Goal: Browse casually: Explore the website without a specific task or goal

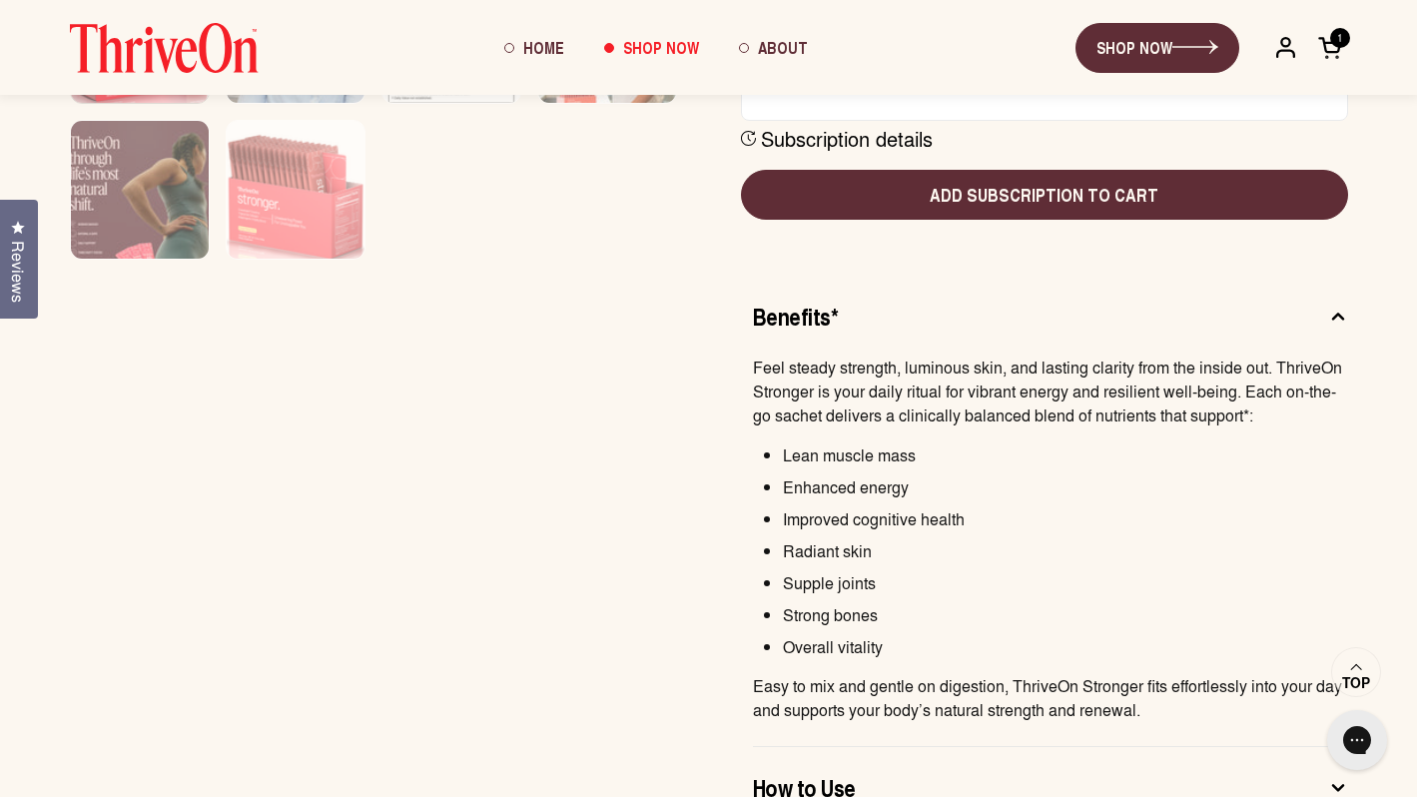
scroll to position [192, 0]
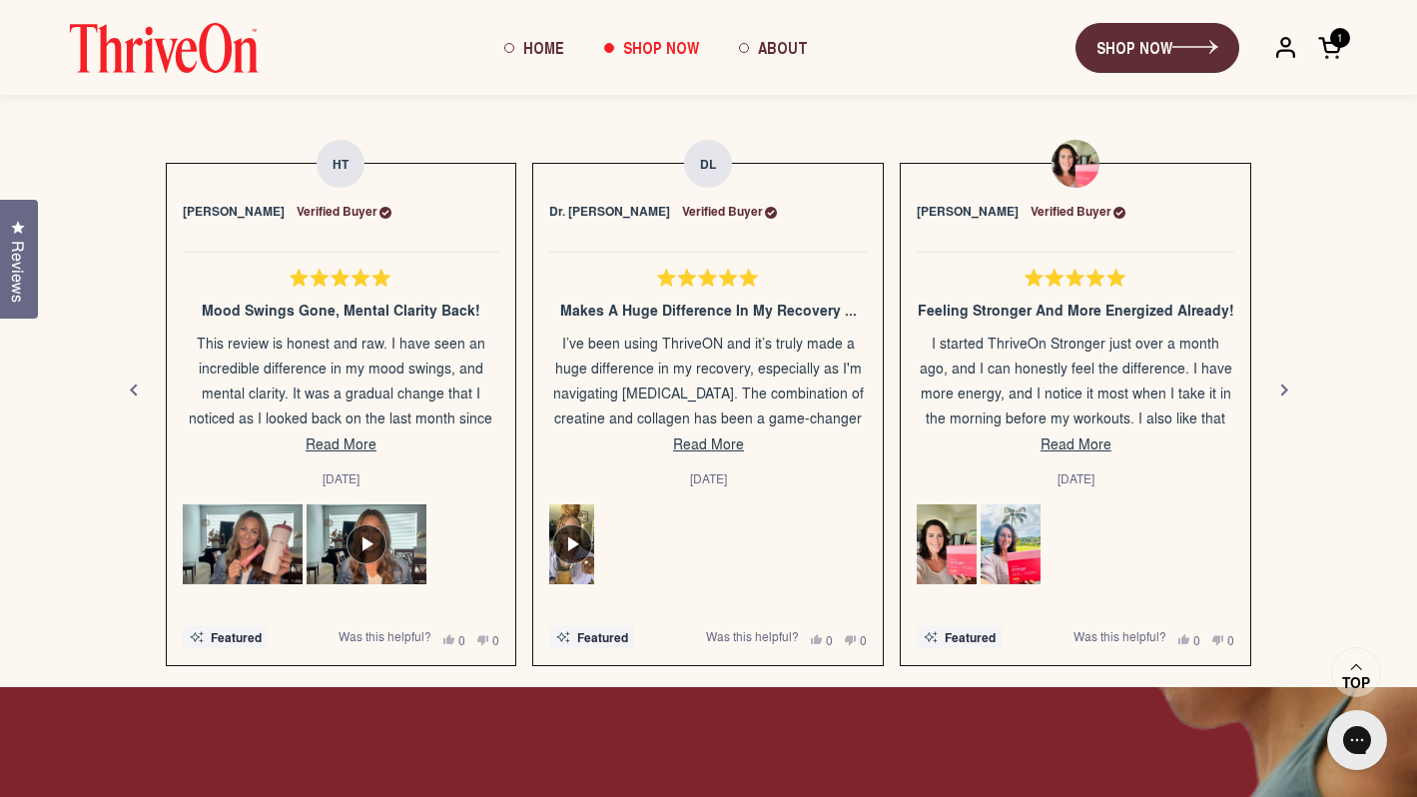
scroll to position [1936, 0]
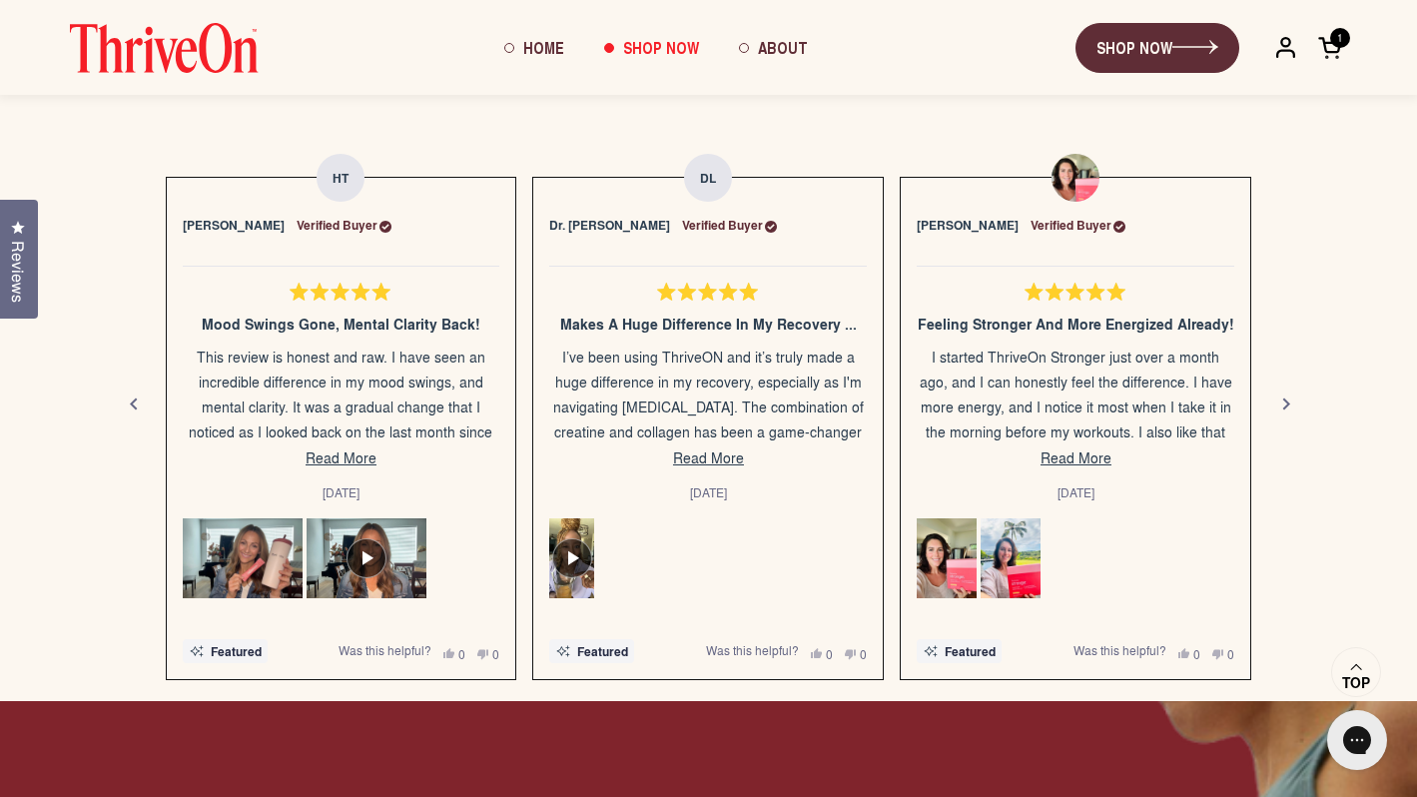
click at [1276, 400] on div "Next" at bounding box center [1286, 405] width 24 height 24
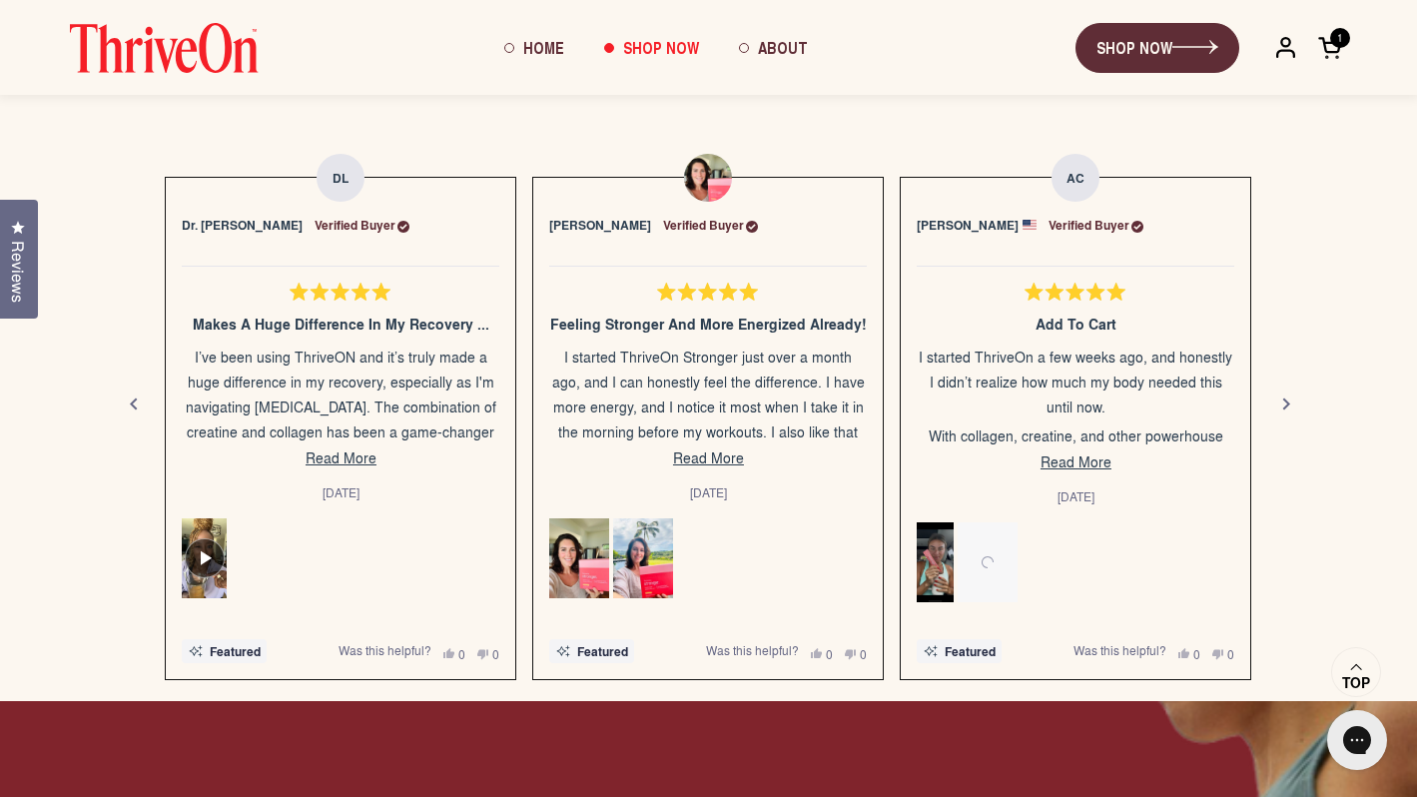
click at [1276, 400] on div "Next" at bounding box center [1286, 405] width 24 height 24
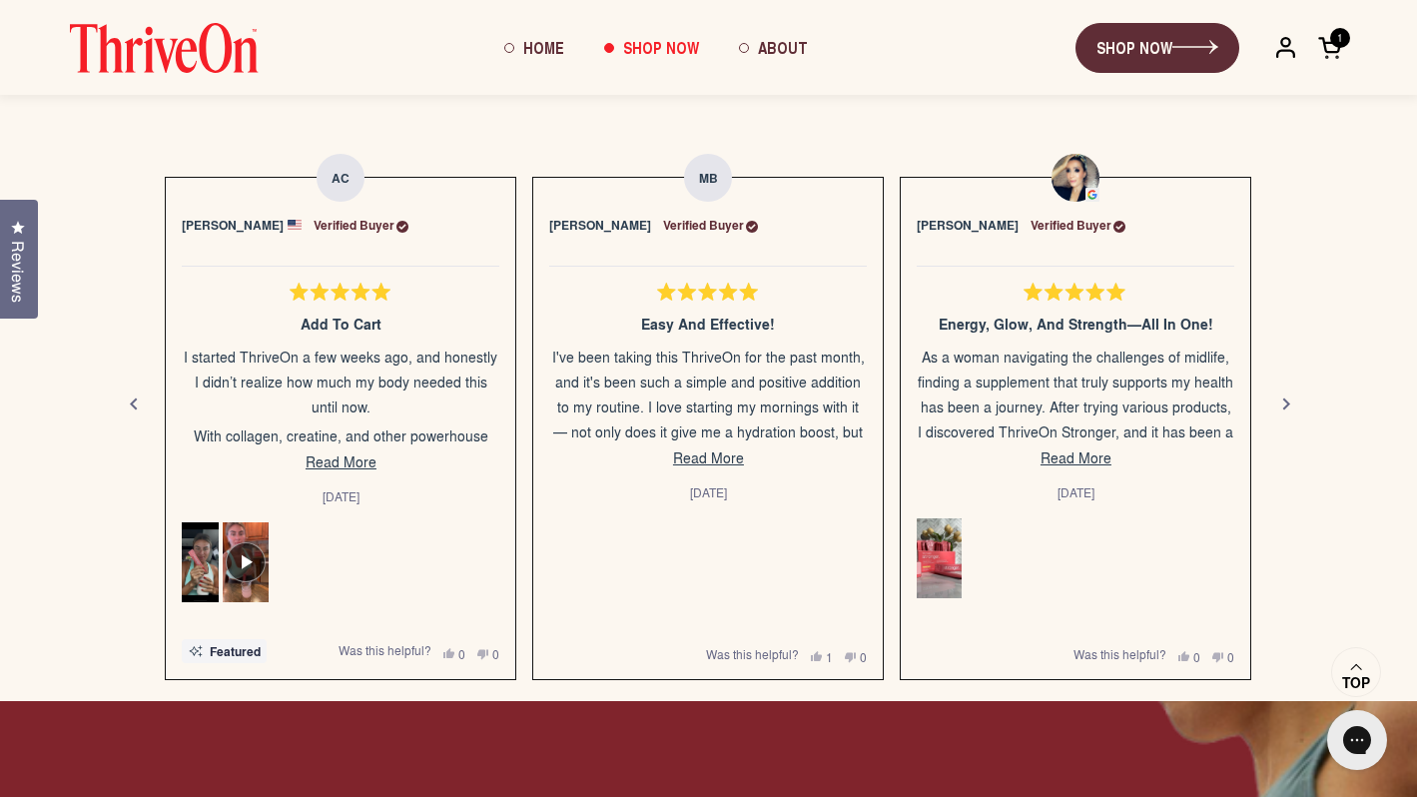
click at [1276, 400] on div "Next" at bounding box center [1286, 405] width 24 height 24
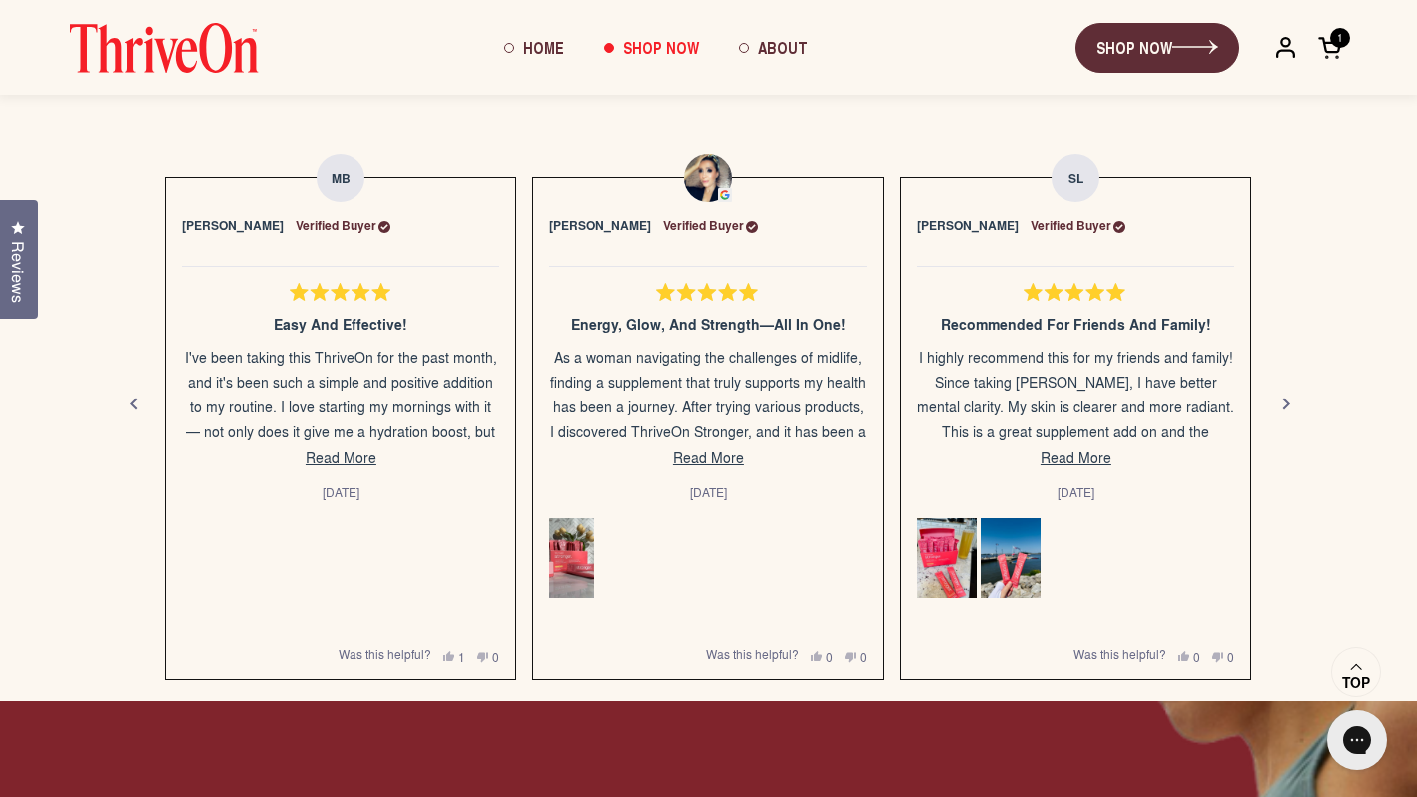
click at [1275, 400] on div "Next" at bounding box center [1286, 405] width 24 height 24
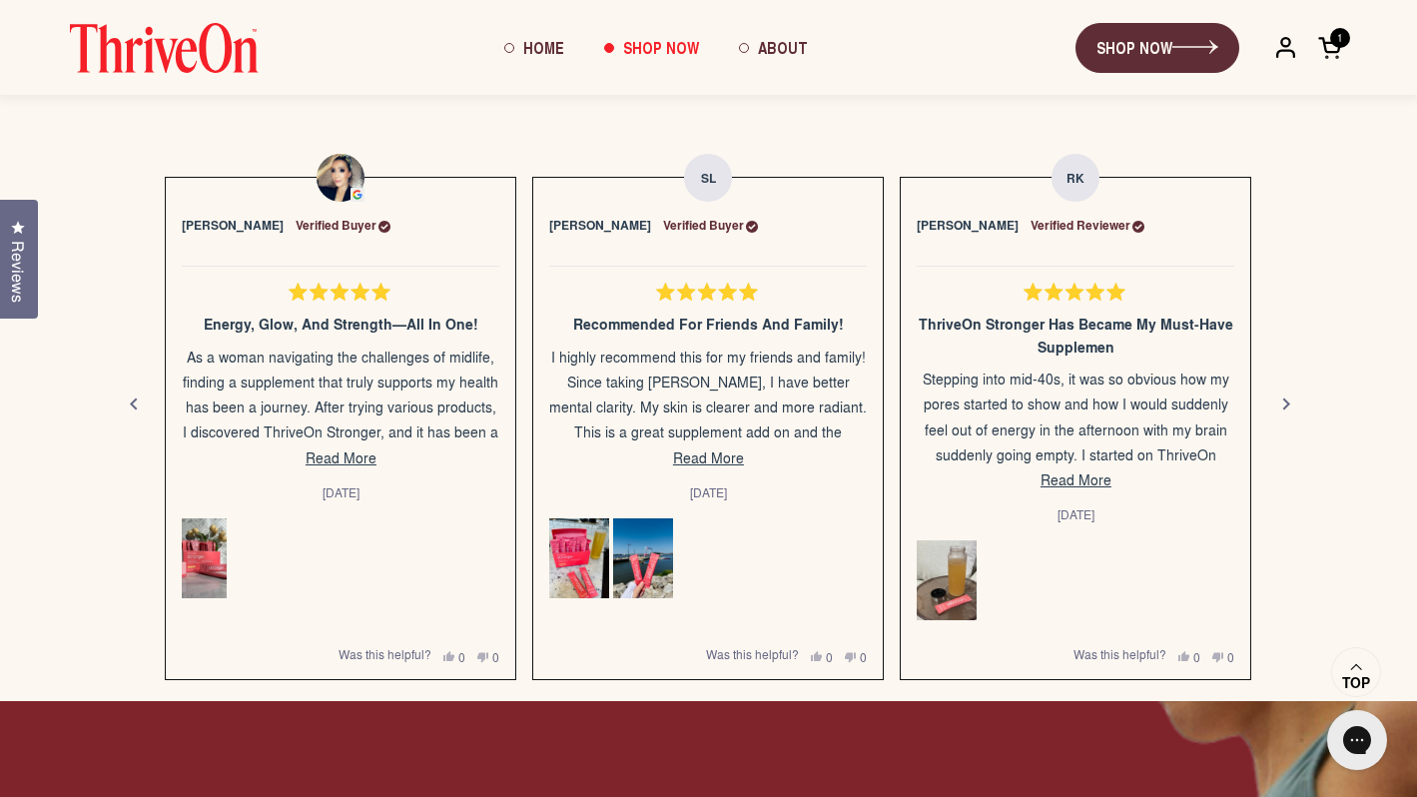
click at [1286, 398] on div "Next" at bounding box center [1286, 405] width 24 height 24
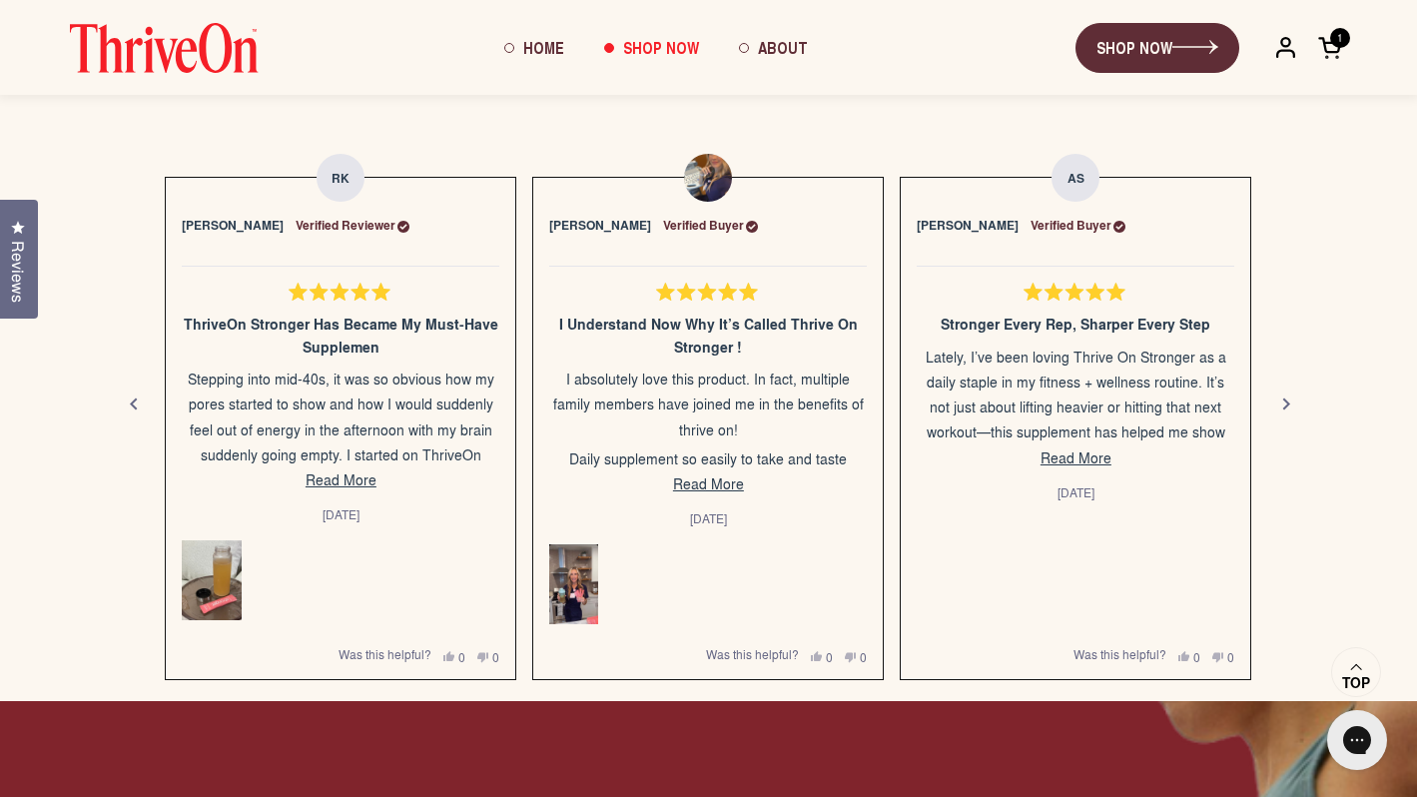
click at [1286, 398] on div "Next" at bounding box center [1286, 405] width 24 height 24
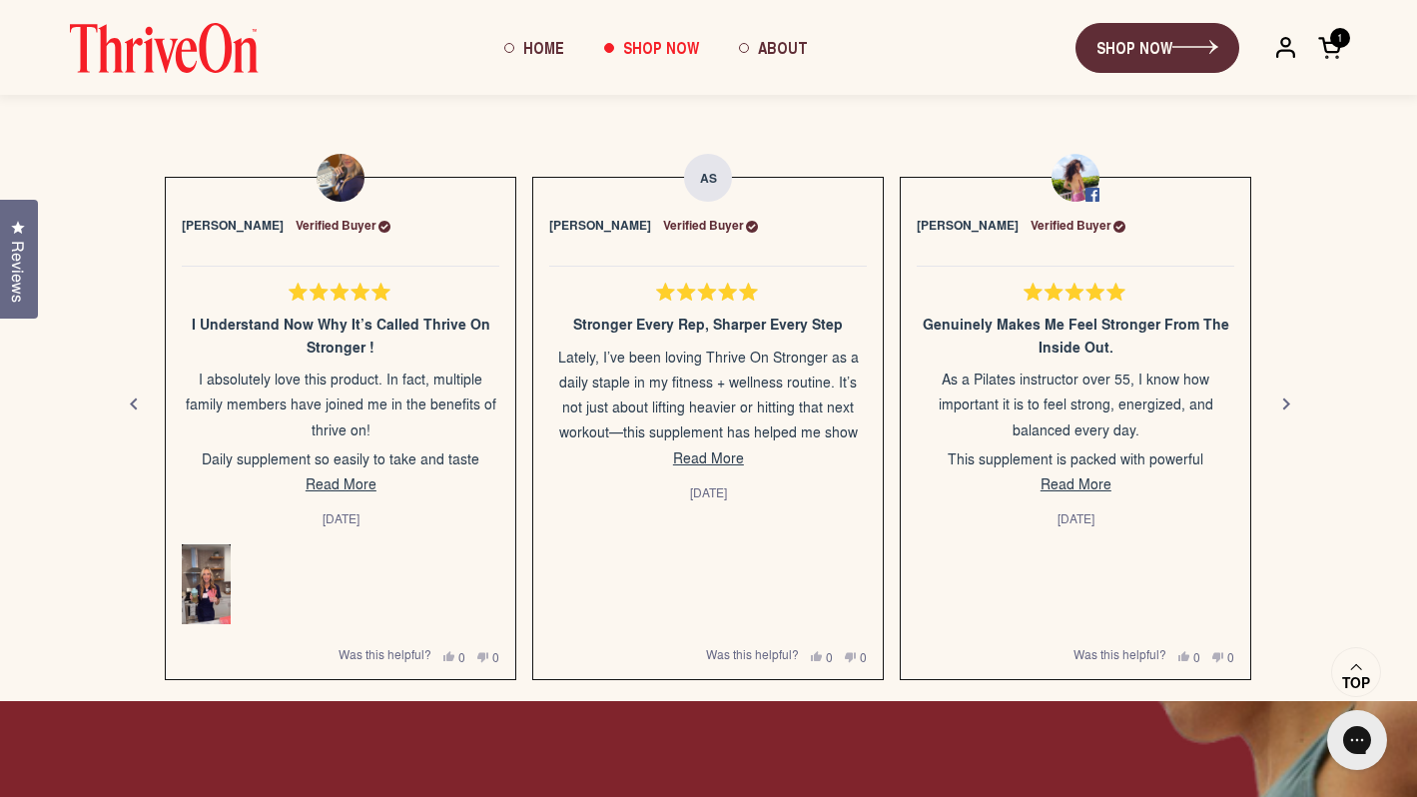
click at [1292, 400] on div "Next" at bounding box center [1286, 405] width 24 height 24
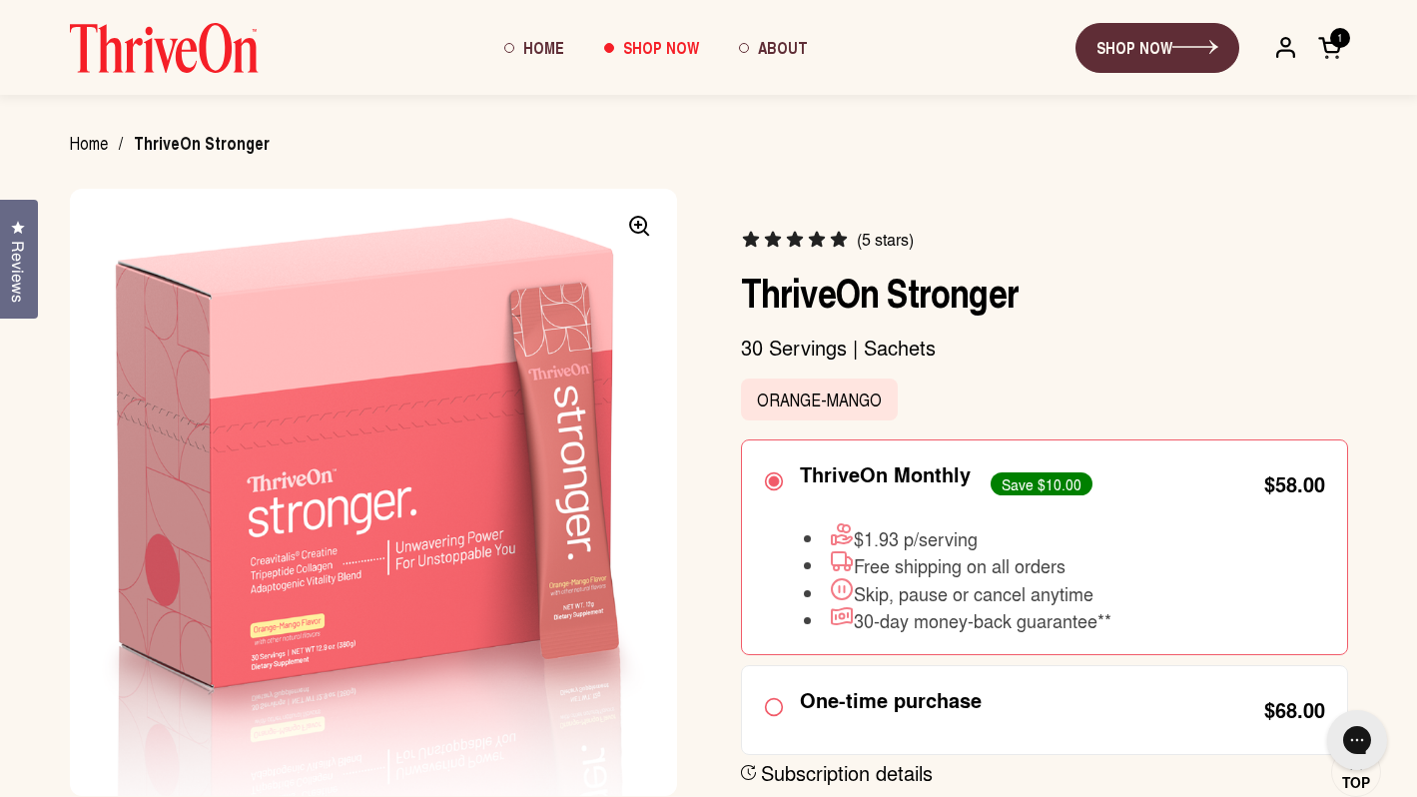
scroll to position [0, 0]
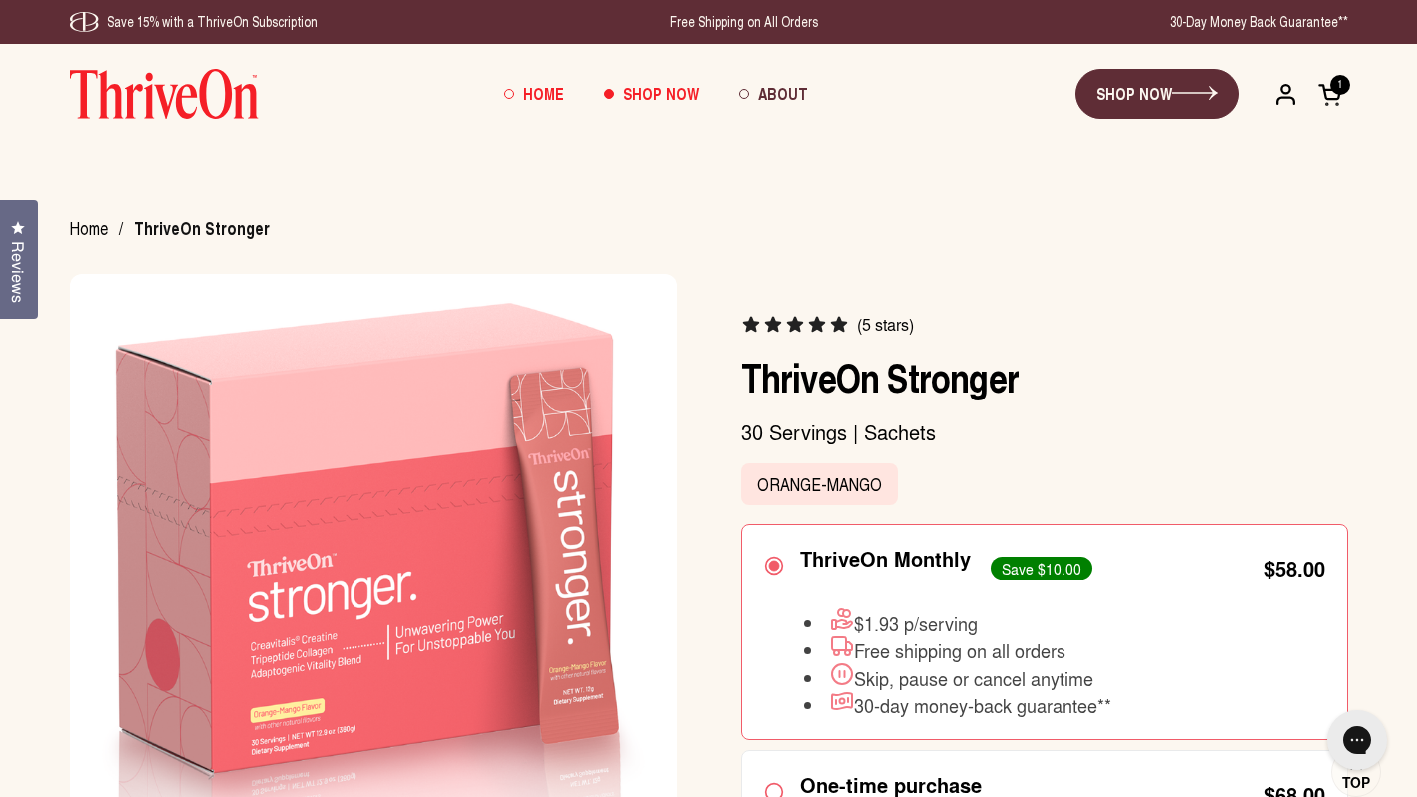
click at [543, 87] on span "Home" at bounding box center [543, 93] width 41 height 23
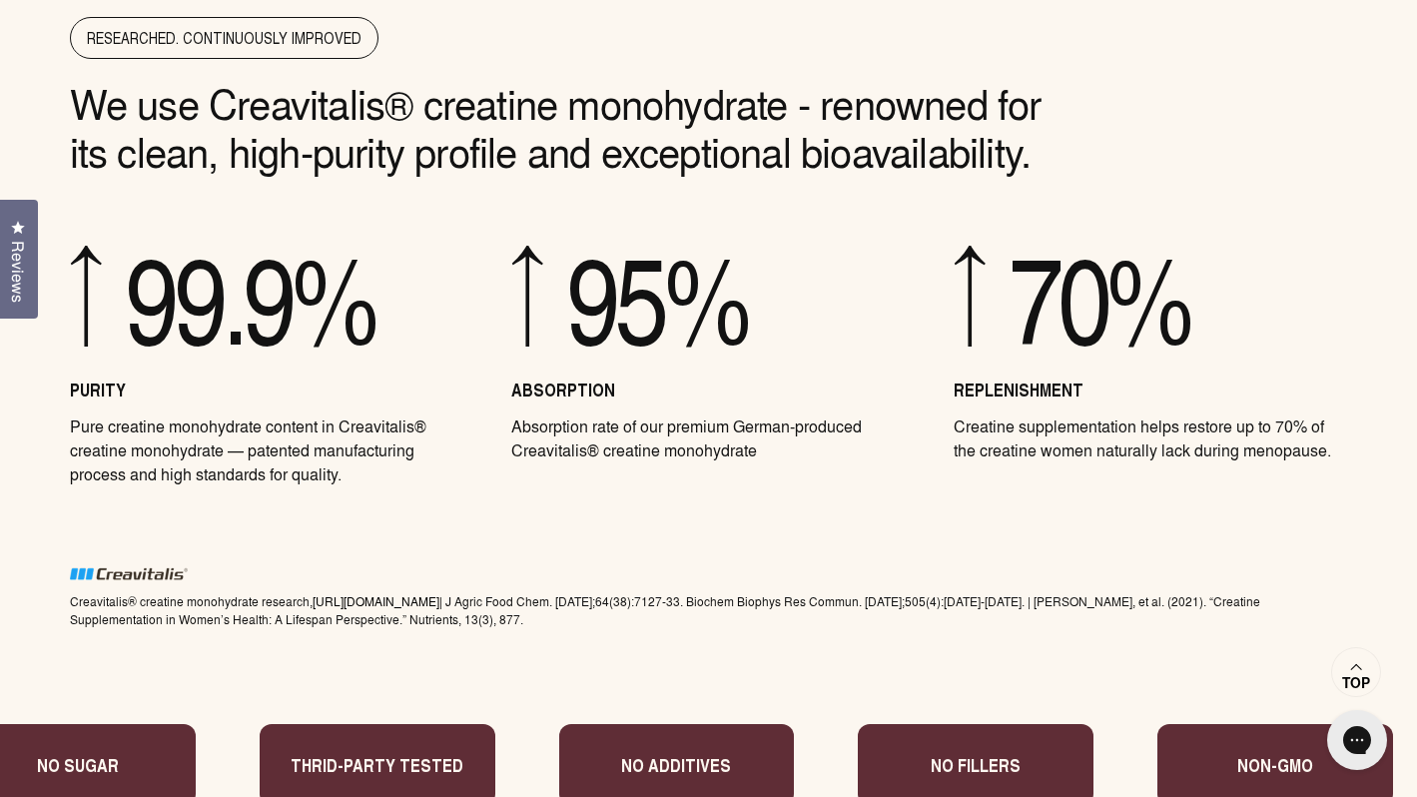
scroll to position [7551, 0]
